Goal: Complete application form

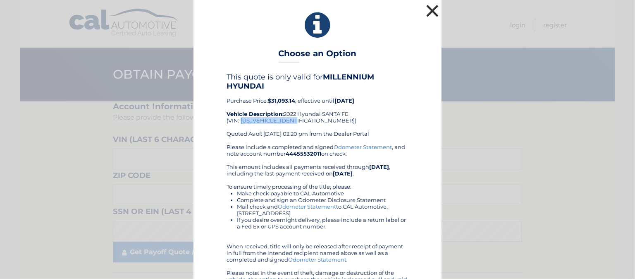
click at [430, 8] on button "×" at bounding box center [432, 10] width 17 height 17
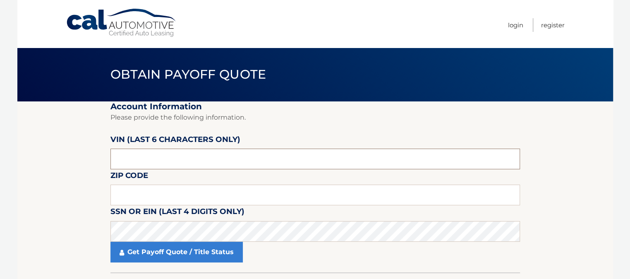
click at [155, 160] on input "text" at bounding box center [315, 159] width 410 height 21
click at [157, 157] on input "text" at bounding box center [315, 159] width 410 height 21
type input "500685"
click at [165, 202] on input "text" at bounding box center [315, 195] width 410 height 21
click at [543, 148] on section "Account Information Please provide the following information. [PERSON_NAME] (la…" at bounding box center [315, 186] width 596 height 171
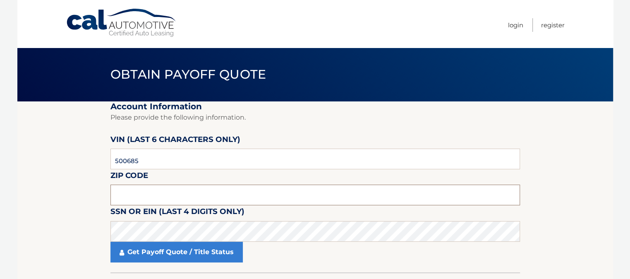
click at [173, 203] on input "text" at bounding box center [315, 195] width 410 height 21
type input "11434"
click at [524, 124] on section "Account Information Please provide the following information. [PERSON_NAME] (la…" at bounding box center [315, 186] width 596 height 171
click at [133, 26] on link "Cal Automotive" at bounding box center [122, 22] width 112 height 29
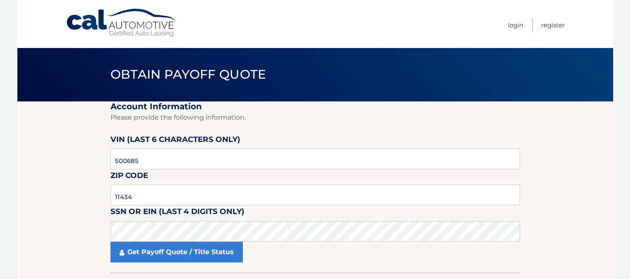
click at [139, 26] on link "Cal Automotive" at bounding box center [122, 22] width 112 height 29
drag, startPoint x: 139, startPoint y: 26, endPoint x: 134, endPoint y: 27, distance: 5.0
click at [139, 27] on link "Cal Automotive" at bounding box center [122, 22] width 112 height 29
